Goal: Information Seeking & Learning: Learn about a topic

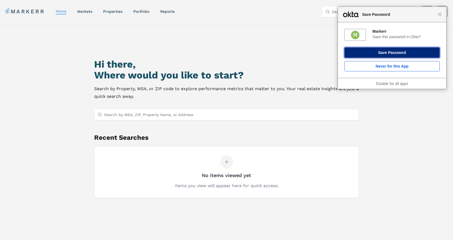
click at [392, 52] on button "Save Password" at bounding box center [391, 52] width 95 height 10
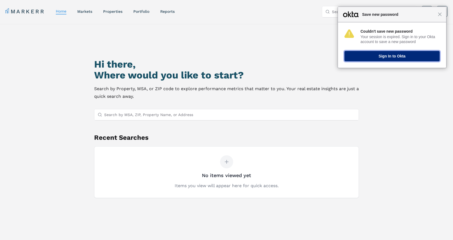
click at [401, 56] on button "Sign In to Okta" at bounding box center [391, 56] width 95 height 10
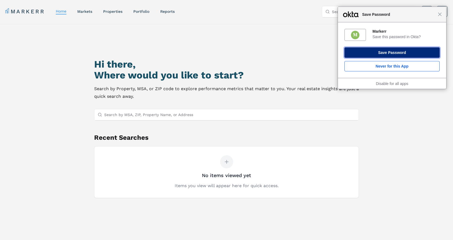
click at [398, 53] on button "Save Password" at bounding box center [391, 52] width 95 height 10
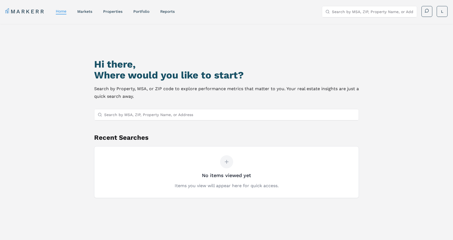
click at [386, 147] on div "Hi there, Where would you like to start? Search by Property, MSA, or ZIP code t…" at bounding box center [226, 148] width 453 height 248
click at [161, 118] on input "Search by MSA, ZIP, Property Name, or Address" at bounding box center [229, 114] width 251 height 11
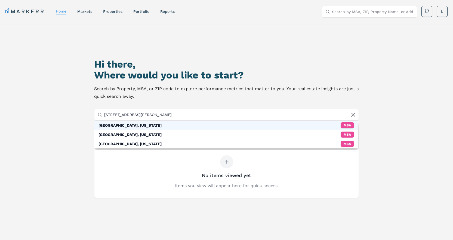
type input "[STREET_ADDRESS][PERSON_NAME]"
click at [140, 125] on div "[GEOGRAPHIC_DATA], [US_STATE]" at bounding box center [129, 124] width 63 height 5
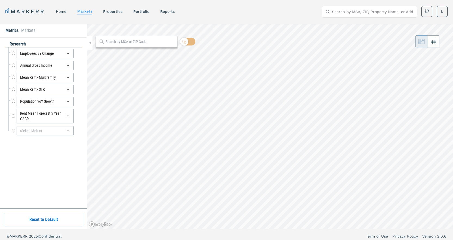
radio input "true"
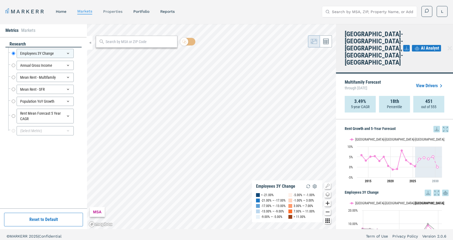
click at [110, 11] on link "properties" at bounding box center [112, 11] width 19 height 4
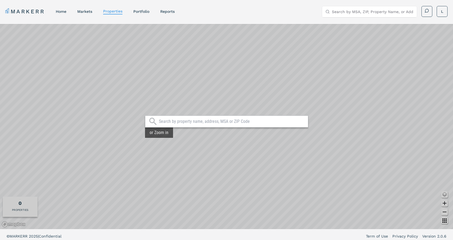
click at [190, 122] on input "text" at bounding box center [232, 121] width 146 height 5
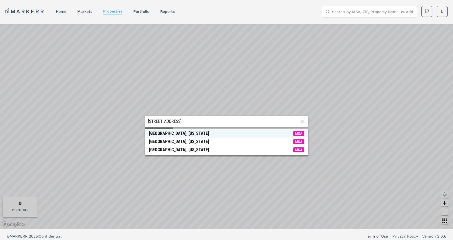
type input "[STREET_ADDRESS]"
click at [190, 133] on span "[GEOGRAPHIC_DATA], [US_STATE] MSA" at bounding box center [226, 133] width 163 height 8
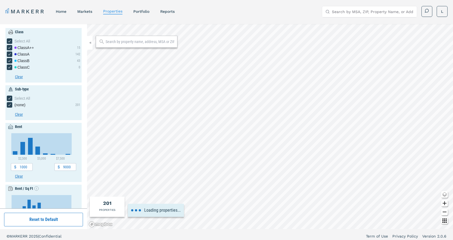
type input "1400"
type input "3800"
type input "4.5"
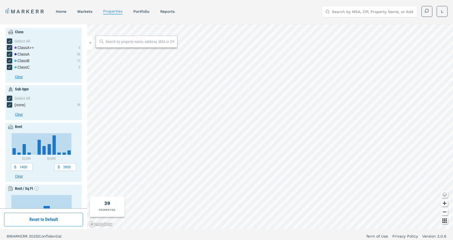
click at [123, 39] on input "text" at bounding box center [140, 41] width 69 height 5
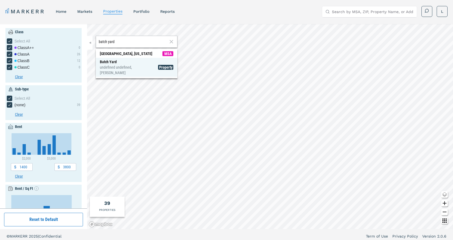
type input "batch yard"
click at [115, 63] on div "[GEOGRAPHIC_DATA] undefined undefined, [PERSON_NAME]" at bounding box center [129, 67] width 58 height 16
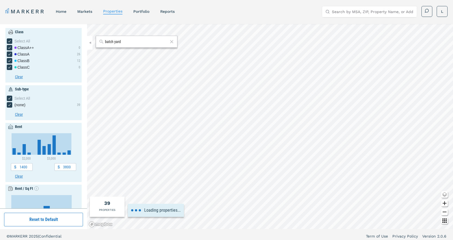
type input "3097.73"
type input "3.81"
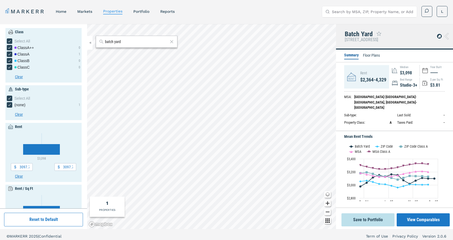
click at [372, 54] on li "Floor Plans" at bounding box center [371, 55] width 17 height 7
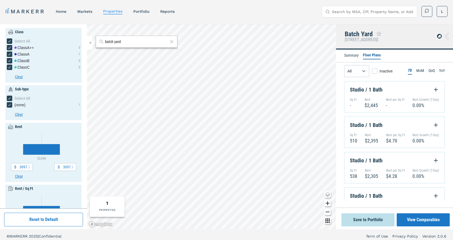
click at [352, 55] on li "Summary" at bounding box center [351, 55] width 14 height 7
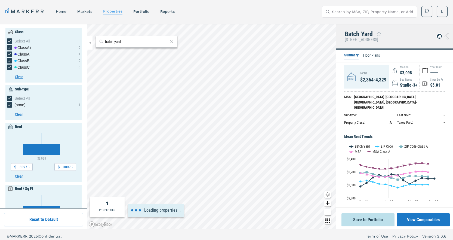
type input "2000"
type input "4000"
type input "2"
type input "4"
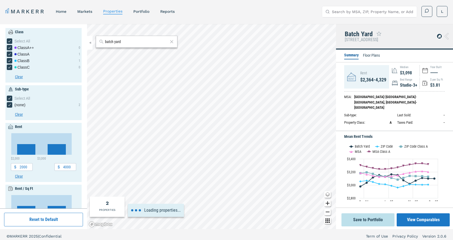
type input "3500"
